Goal: Communication & Community: Ask a question

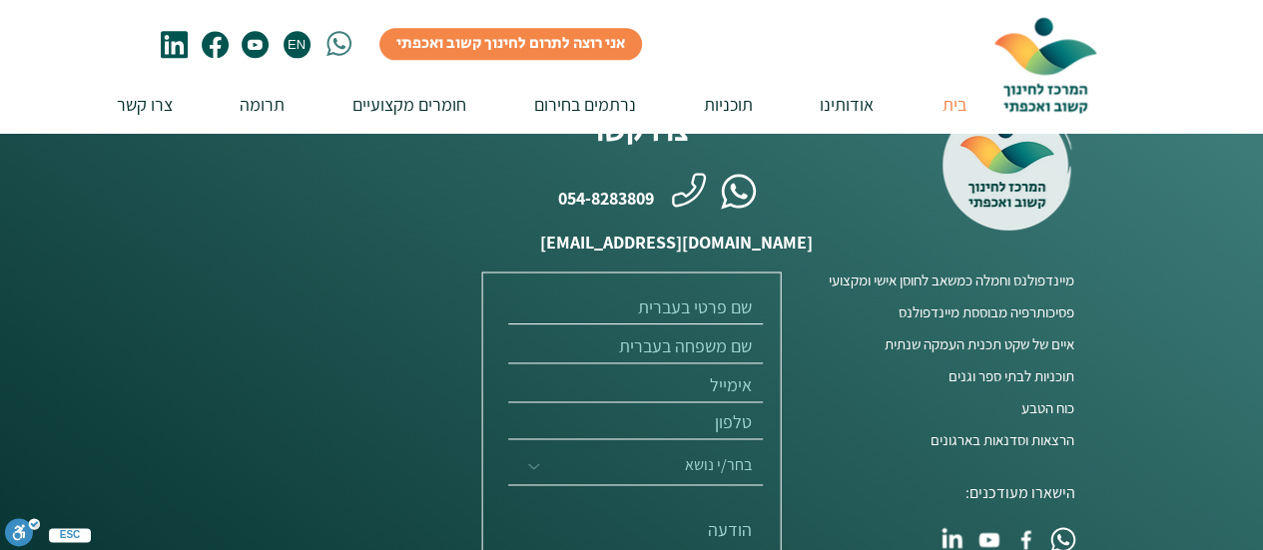
scroll to position [5156, 0]
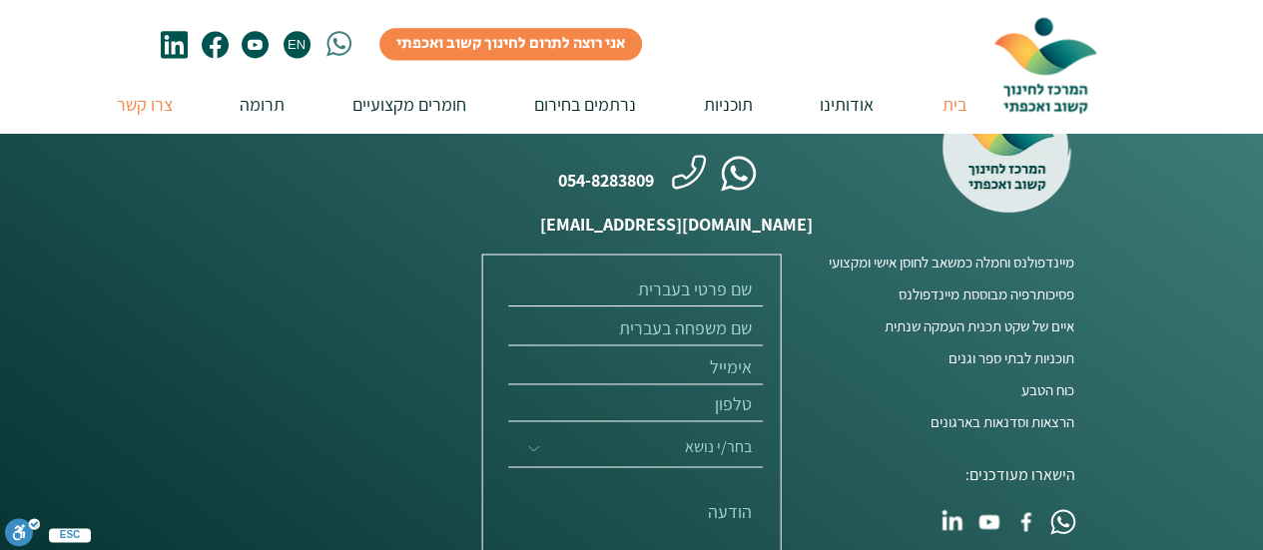
click at [114, 107] on p "צרו קשר" at bounding box center [145, 104] width 76 height 57
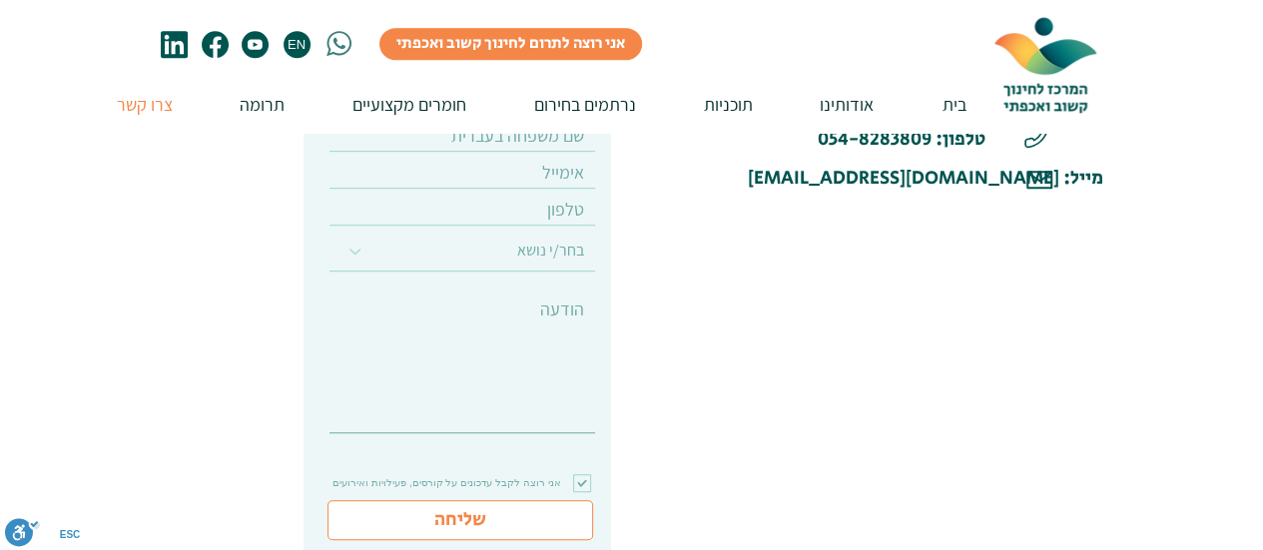
scroll to position [509, 0]
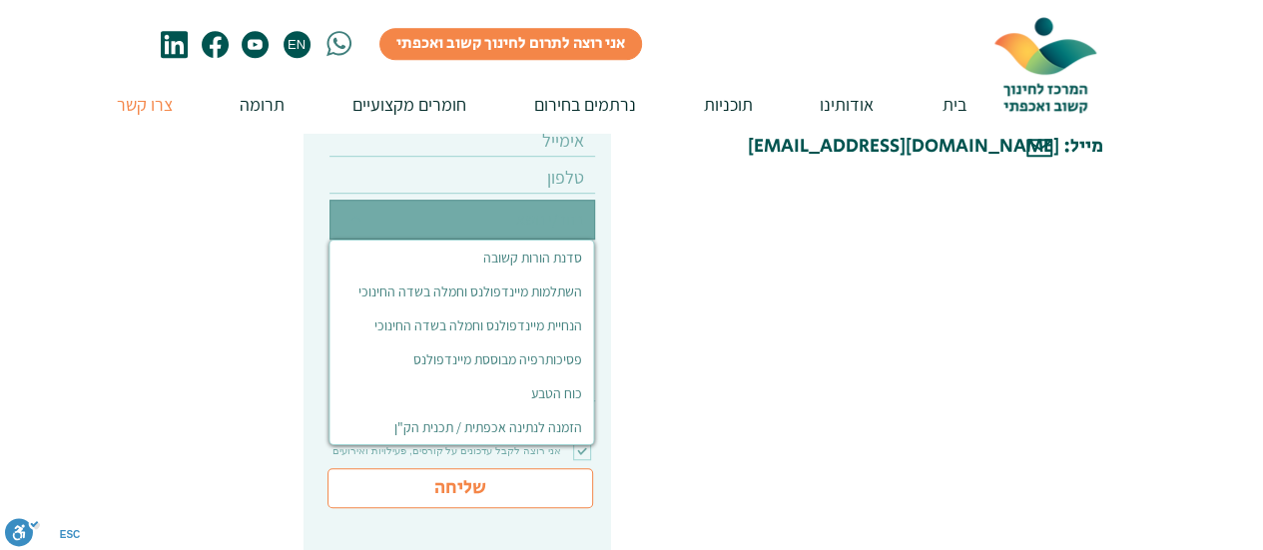
click at [543, 233] on select "בחר/י נושא סדנת הורות קשובה השתלמות מיינדפולנס וחמלה בשדה החינוכי הנחיית מיינדפ…" at bounding box center [462, 220] width 266 height 40
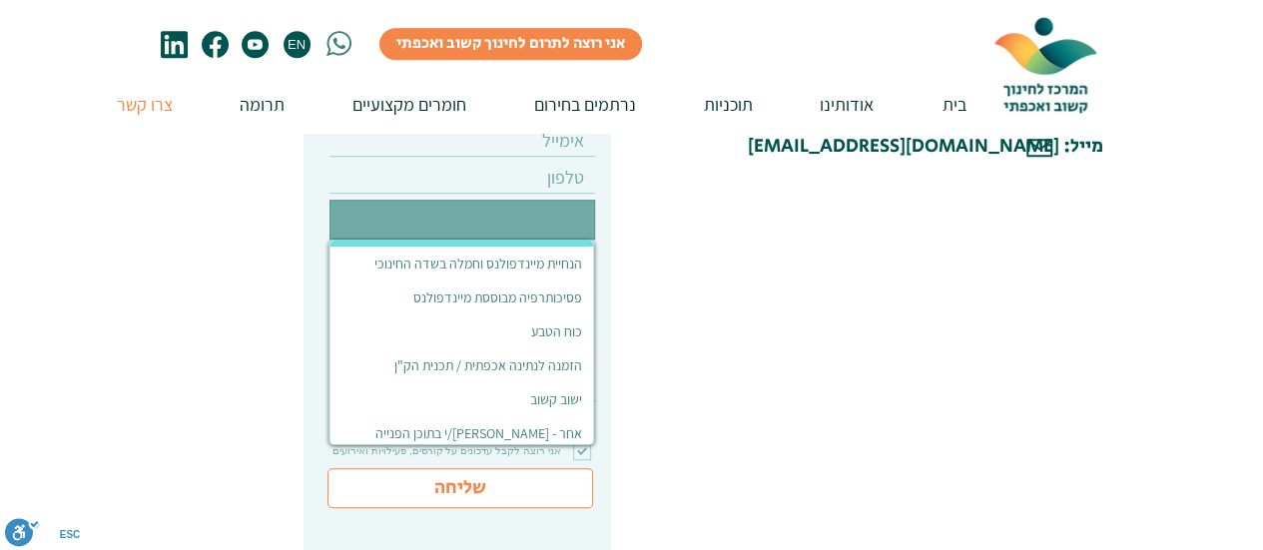
scroll to position [68, 0]
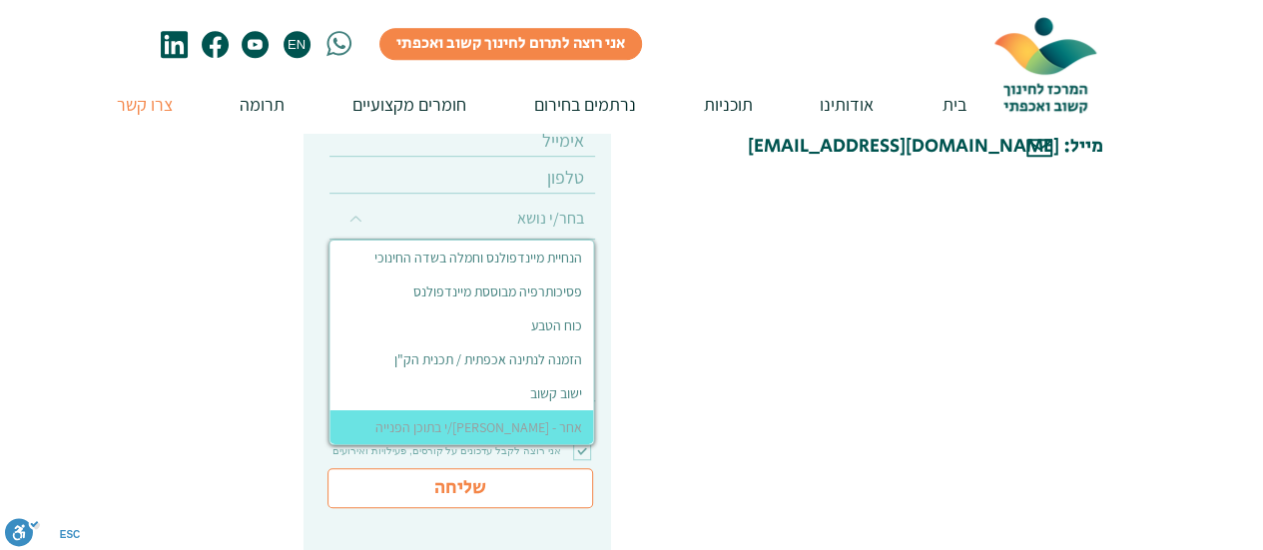
click at [497, 418] on div "אחר - [PERSON_NAME]/י בתוכן הפנייה" at bounding box center [484, 427] width 218 height 18
select select "אחר - [PERSON_NAME]/י בתוכן הפנייה"
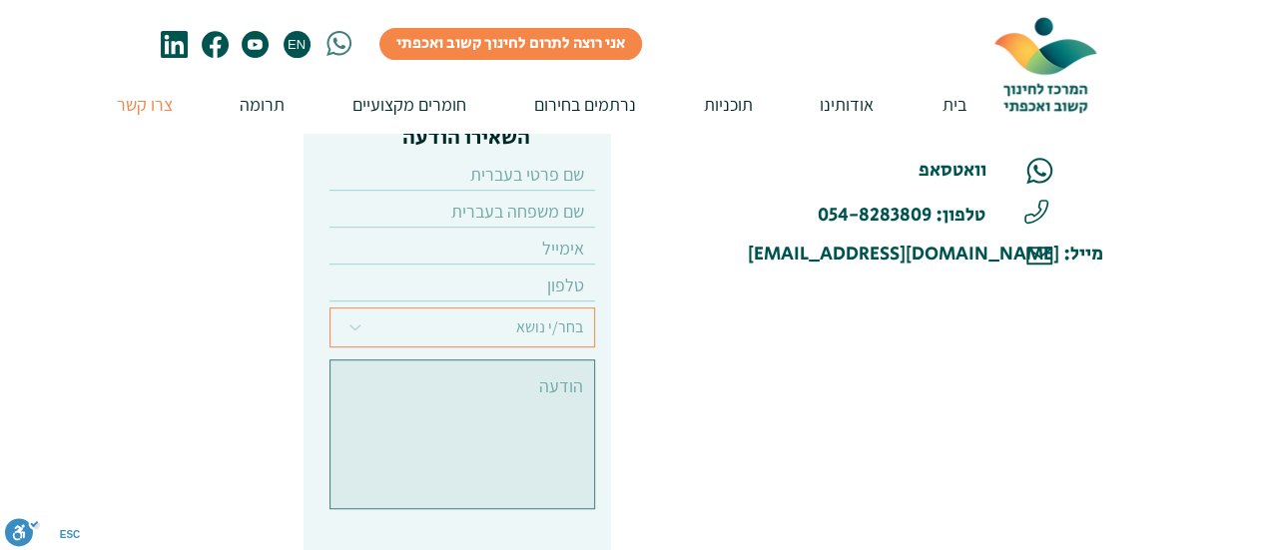
scroll to position [389, 0]
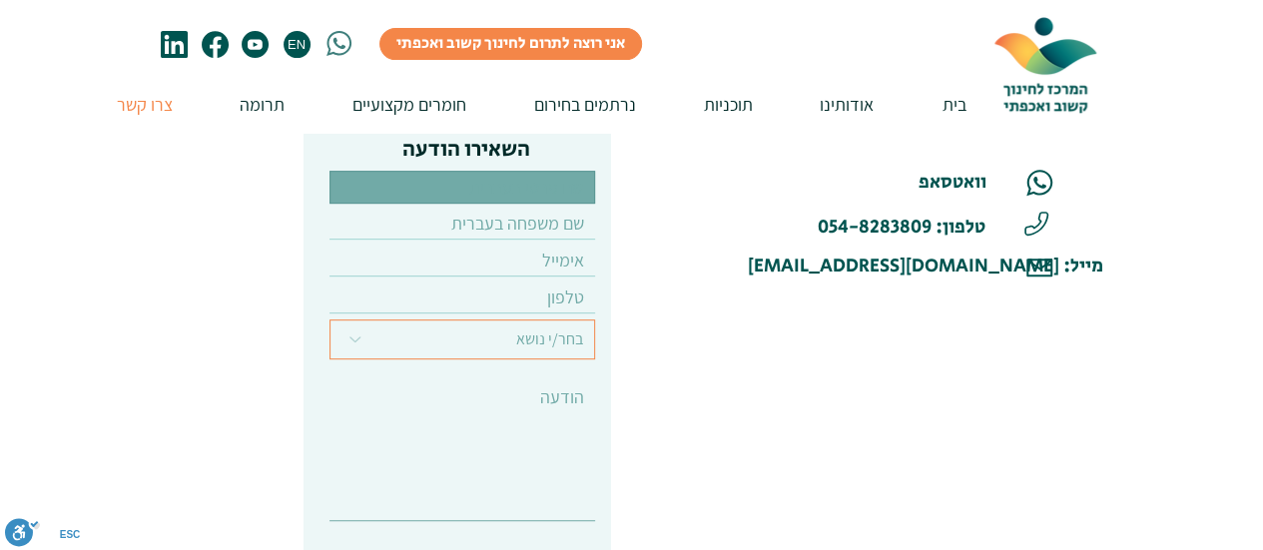
click at [563, 201] on input "text" at bounding box center [462, 187] width 266 height 33
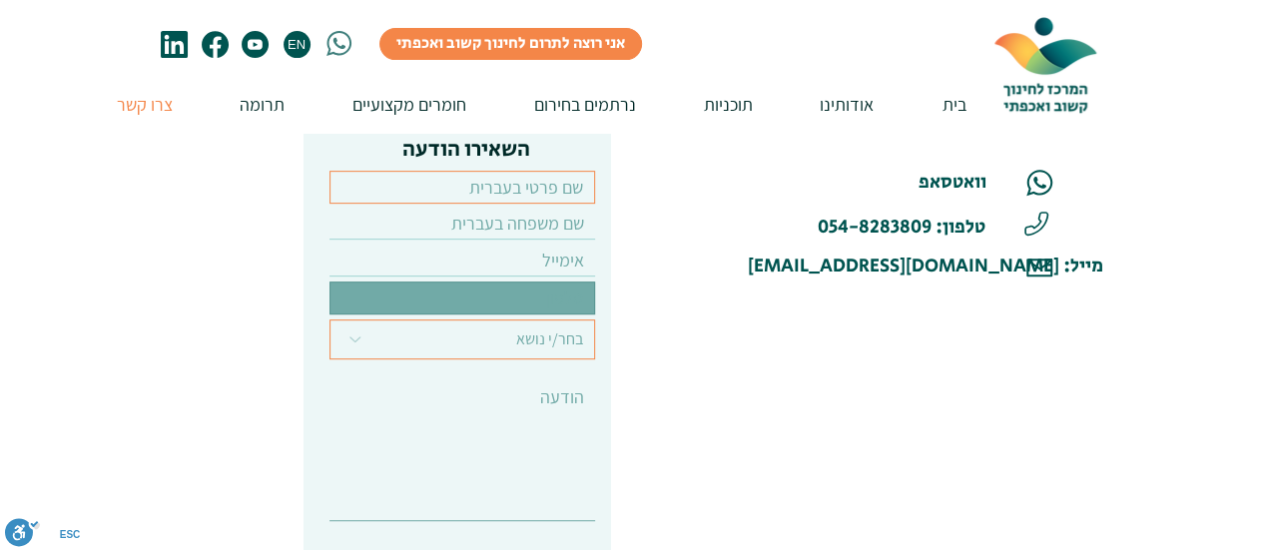
click at [552, 290] on input "tel" at bounding box center [462, 297] width 266 height 33
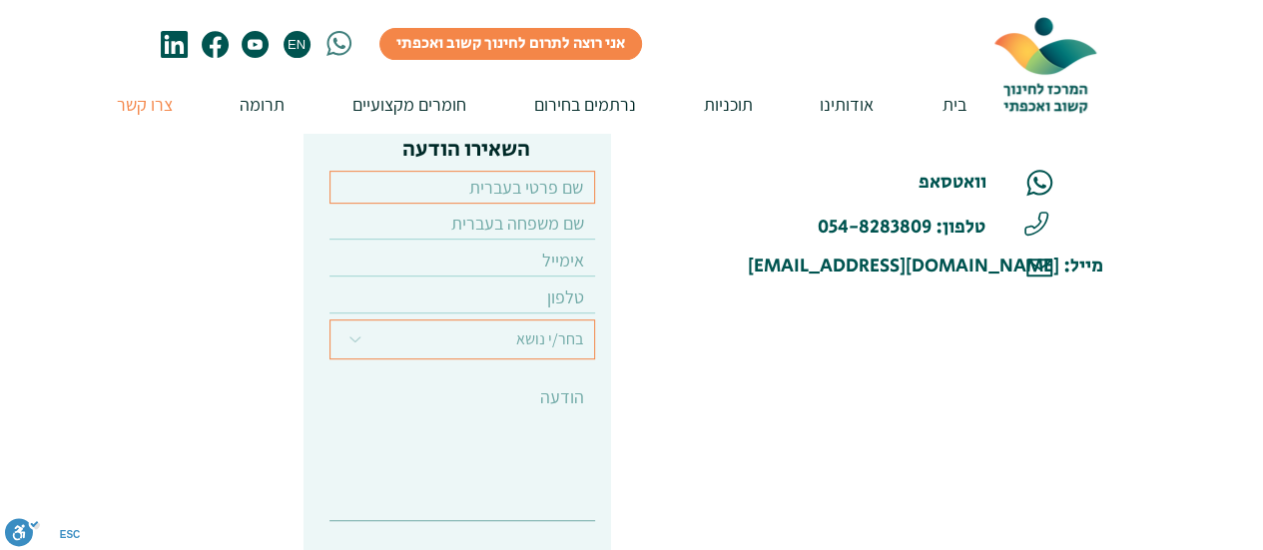
click at [558, 198] on input "text" at bounding box center [462, 187] width 266 height 33
type input "[PERSON_NAME]"
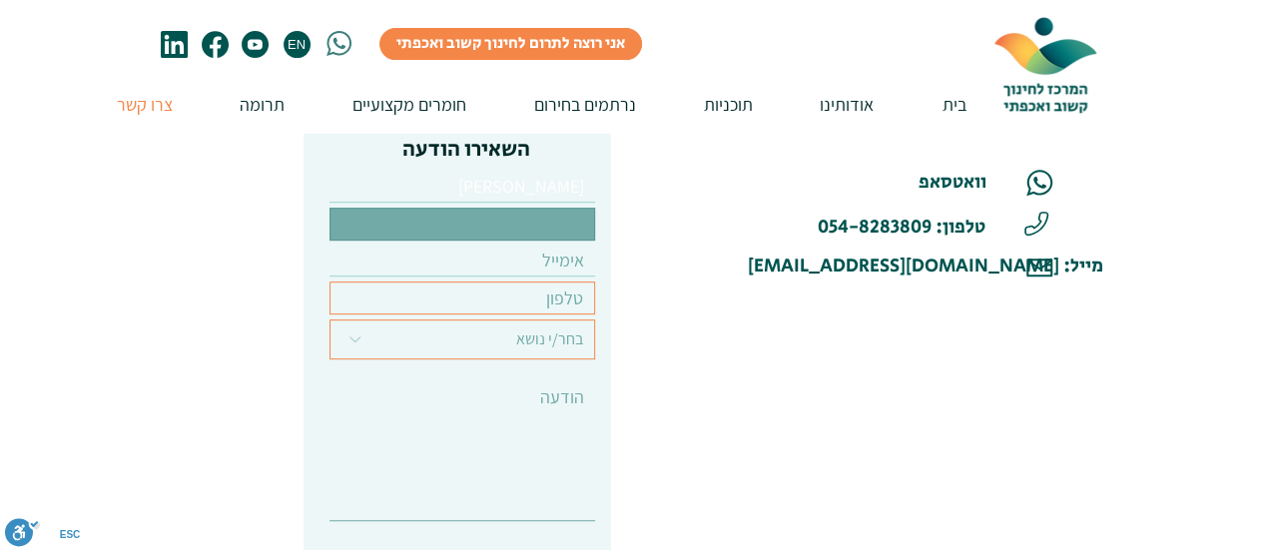
type input "[PERSON_NAME]"
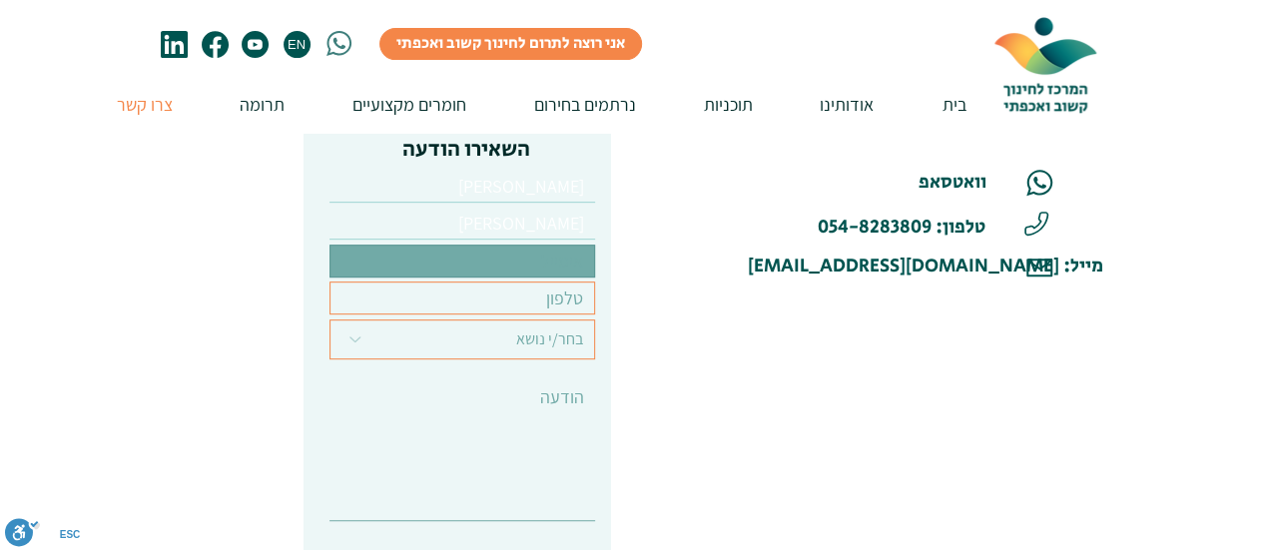
type input "[EMAIL_ADDRESS][DOMAIN_NAME]"
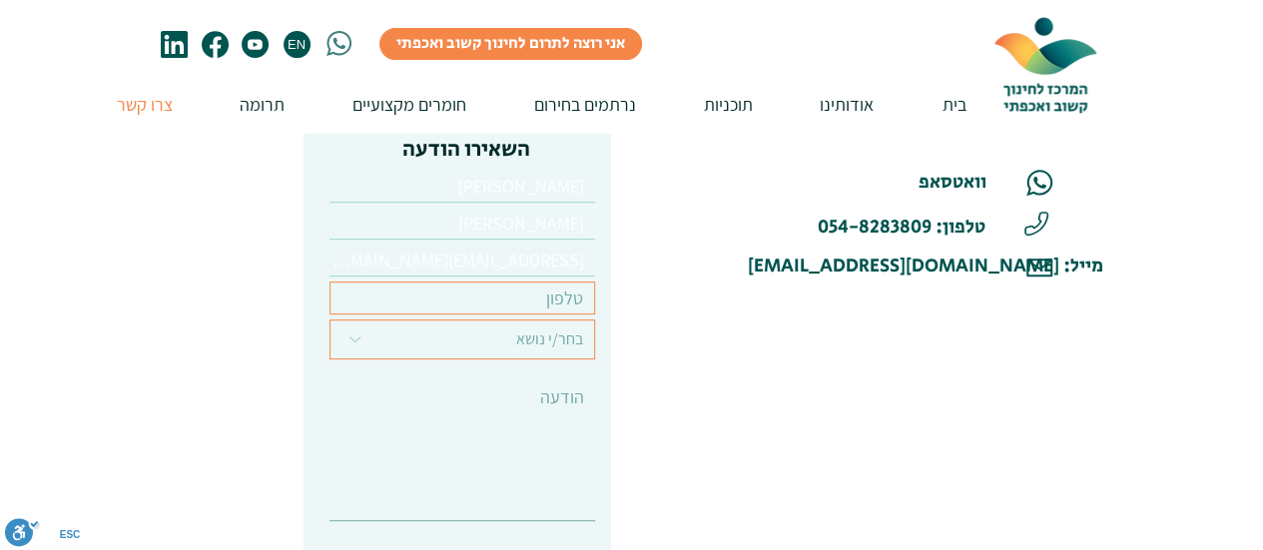
click at [461, 303] on input "tel" at bounding box center [462, 297] width 266 height 33
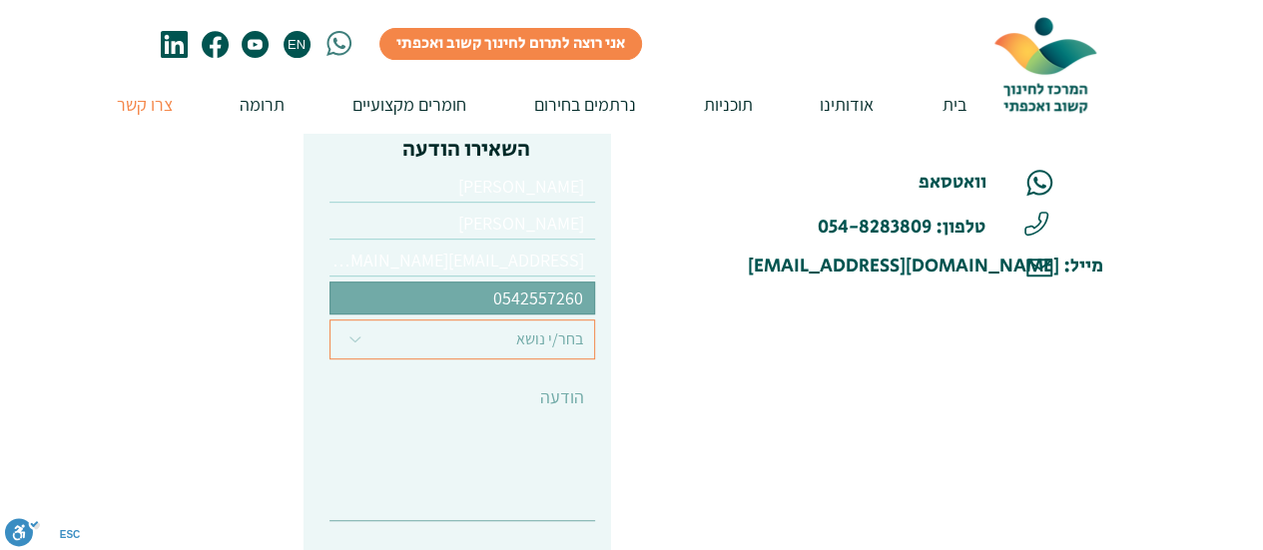
type input "0542557260"
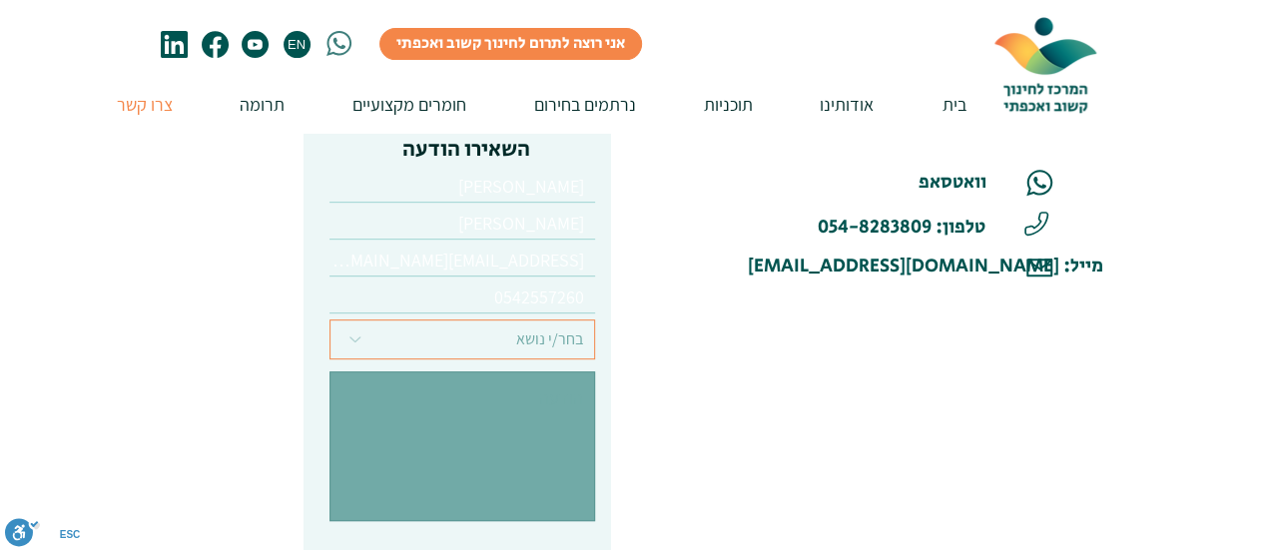
drag, startPoint x: 471, startPoint y: 368, endPoint x: 576, endPoint y: 413, distance: 114.0
click at [576, 413] on textarea at bounding box center [462, 446] width 266 height 150
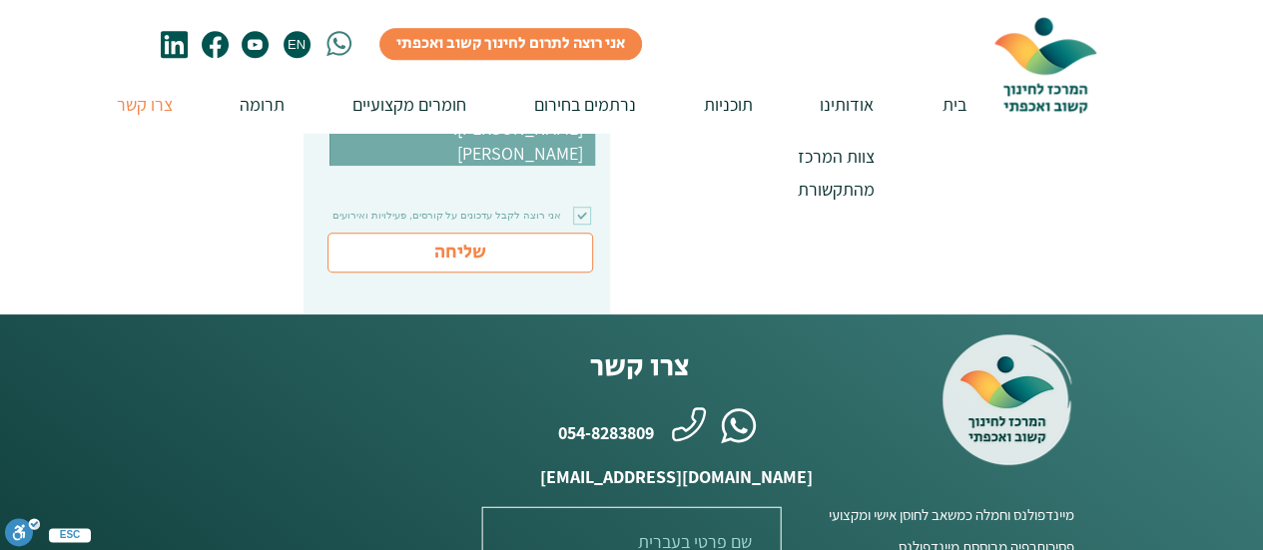
scroll to position [751, 0]
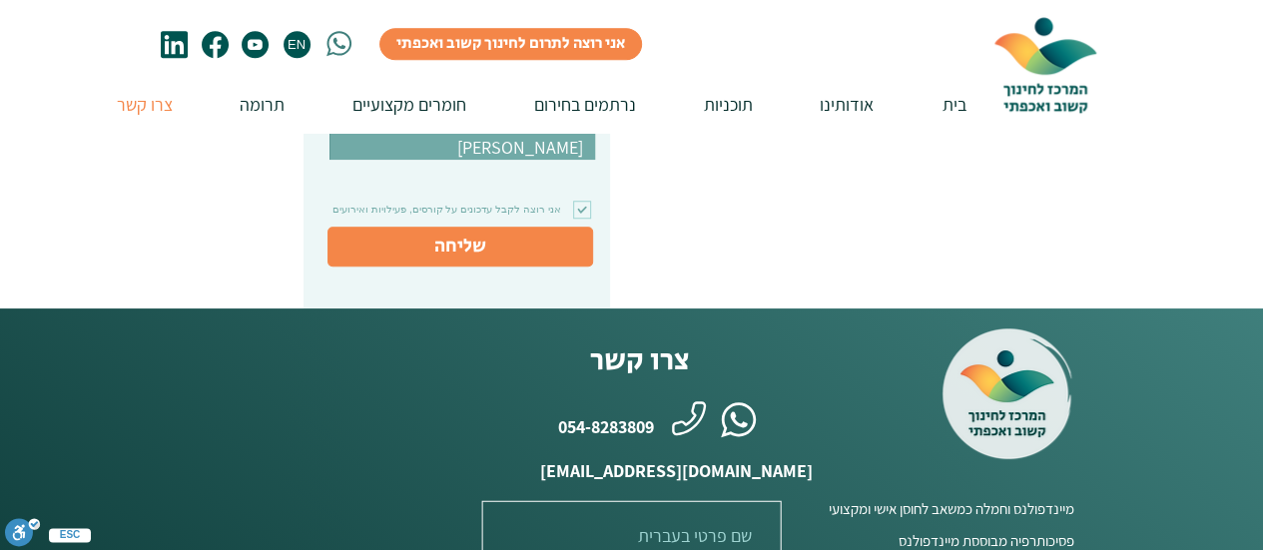
type textarea "היי אני [PERSON_NAME], בוגרת תואר ראשון בפסיכולוגיה וחינוך ותואר שני בפסיכולוגי…"
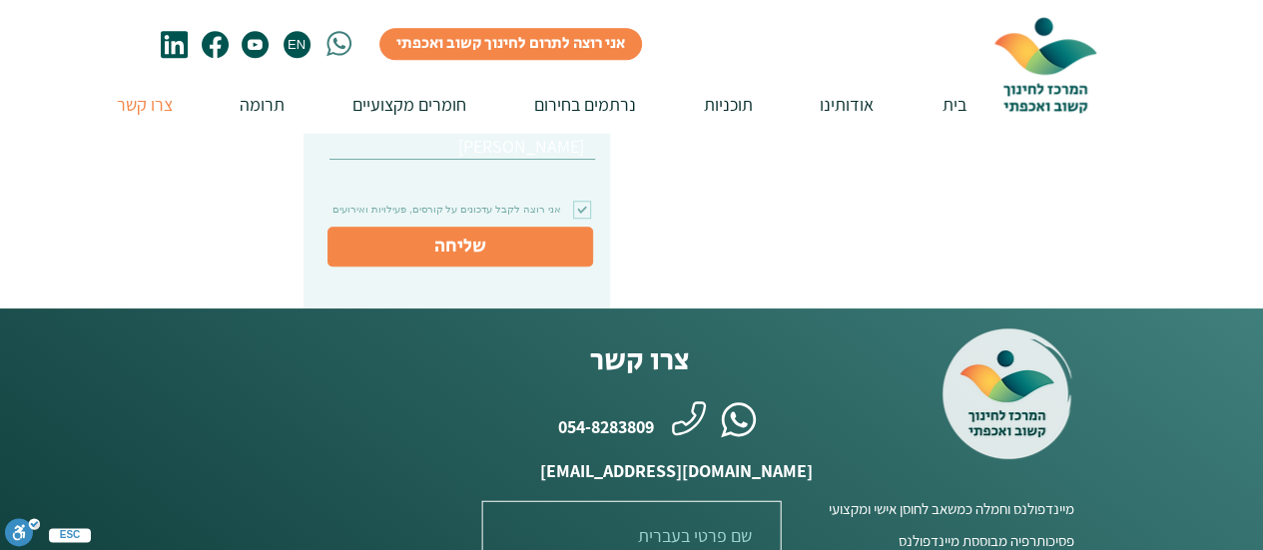
click at [452, 251] on span "שליחה" at bounding box center [460, 247] width 52 height 27
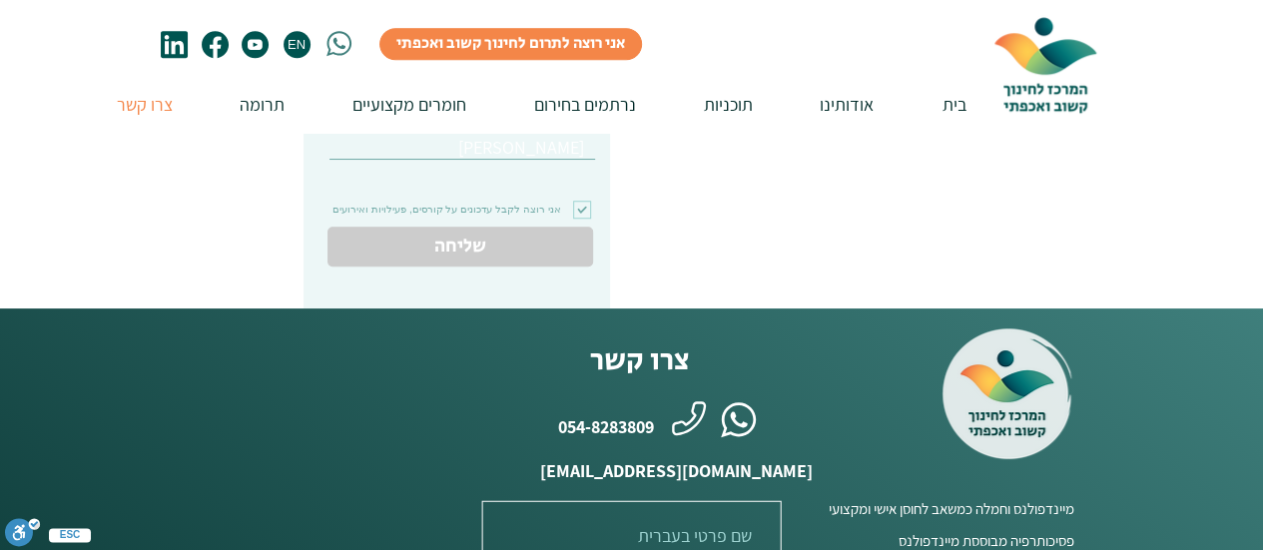
scroll to position [115, 0]
click at [840, 111] on p "אודותינו" at bounding box center [847, 104] width 74 height 57
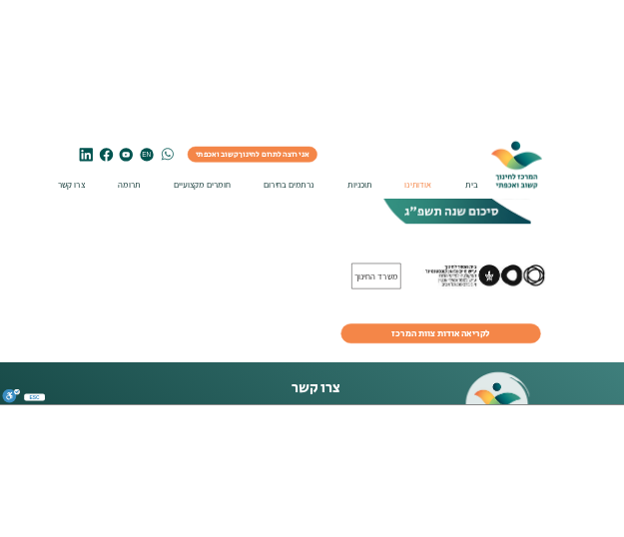
scroll to position [1482, 0]
